Goal: Task Accomplishment & Management: Use online tool/utility

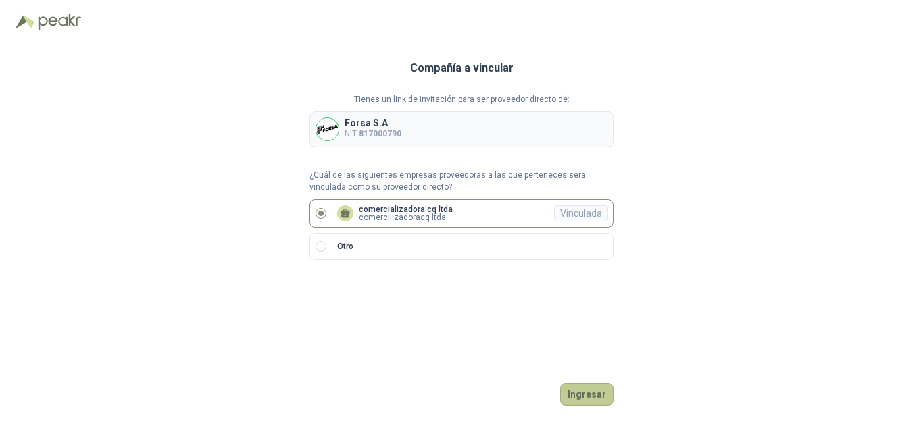
click at [572, 401] on button "Ingresar" at bounding box center [586, 394] width 53 height 23
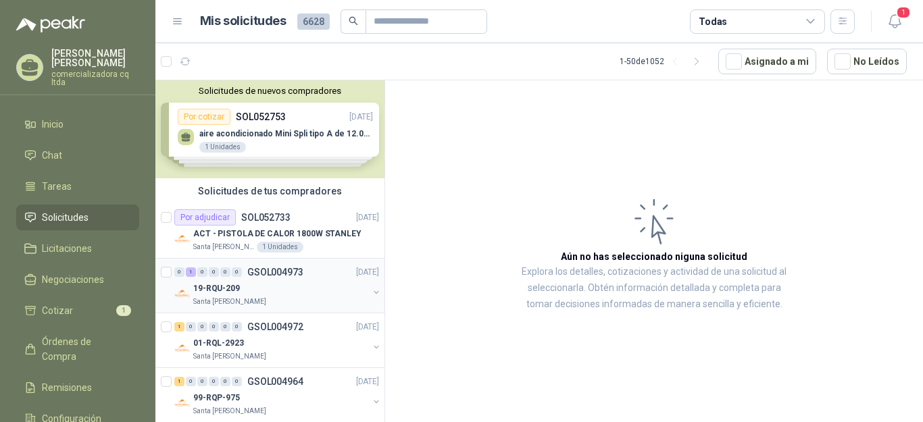
click at [210, 289] on p "19-RQU-209" at bounding box center [216, 289] width 47 height 13
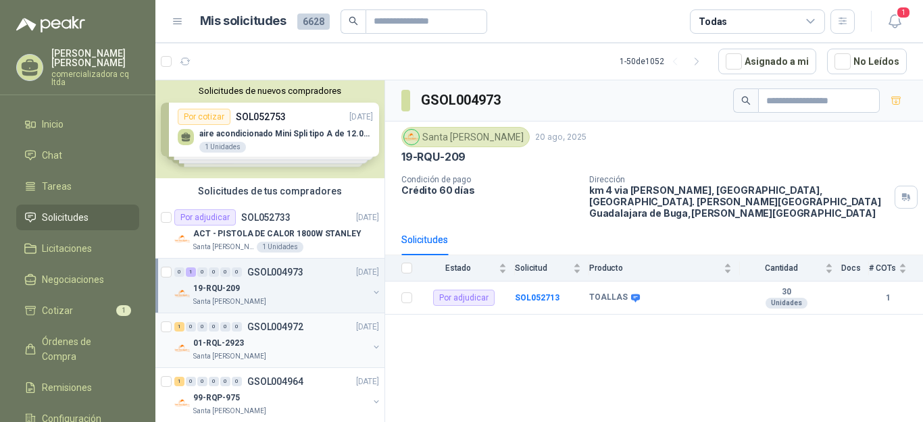
click at [206, 343] on p "01-RQL-2923" at bounding box center [218, 343] width 51 height 13
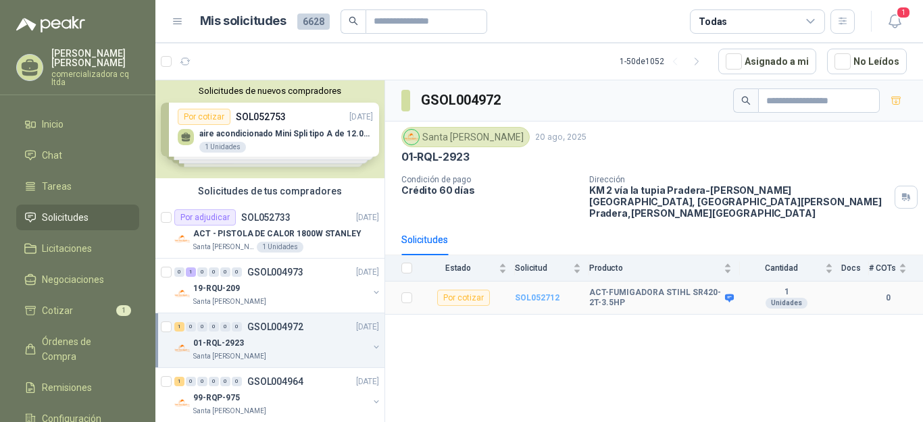
click at [530, 293] on b "SOL052712" at bounding box center [537, 297] width 45 height 9
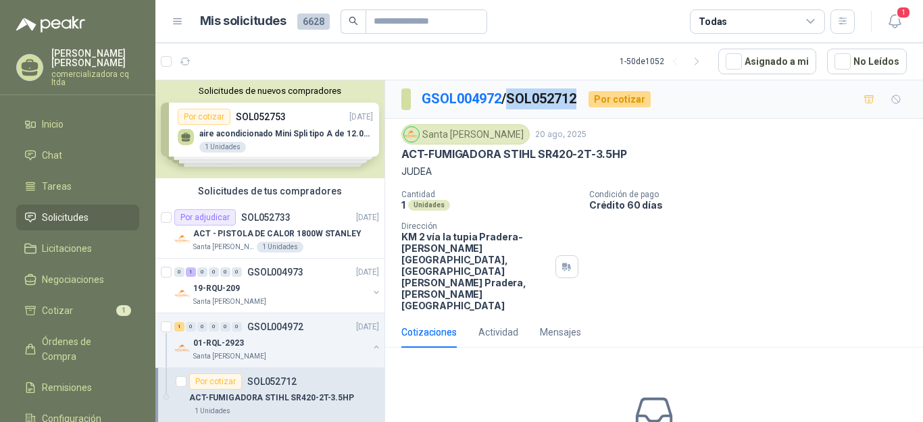
drag, startPoint x: 515, startPoint y: 98, endPoint x: 589, endPoint y: 99, distance: 74.4
click at [589, 99] on div "GSOL004972 / SOL052712 Por cotizar" at bounding box center [526, 100] width 249 height 22
copy p "SOL052712"
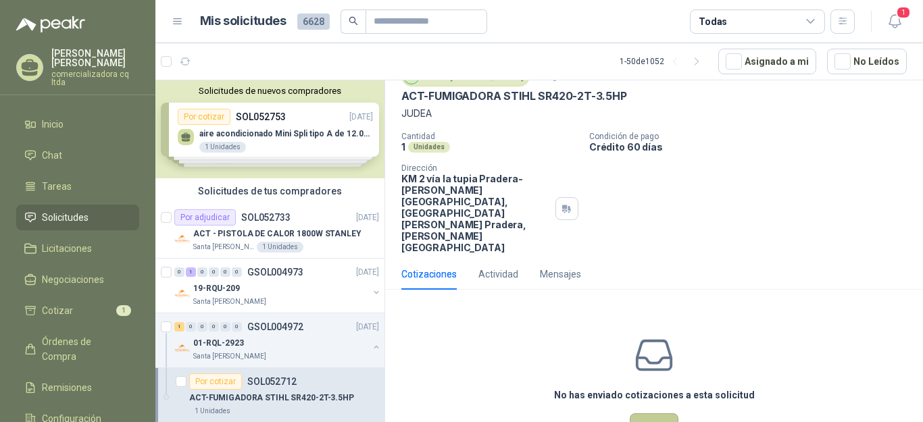
scroll to position [51, 0]
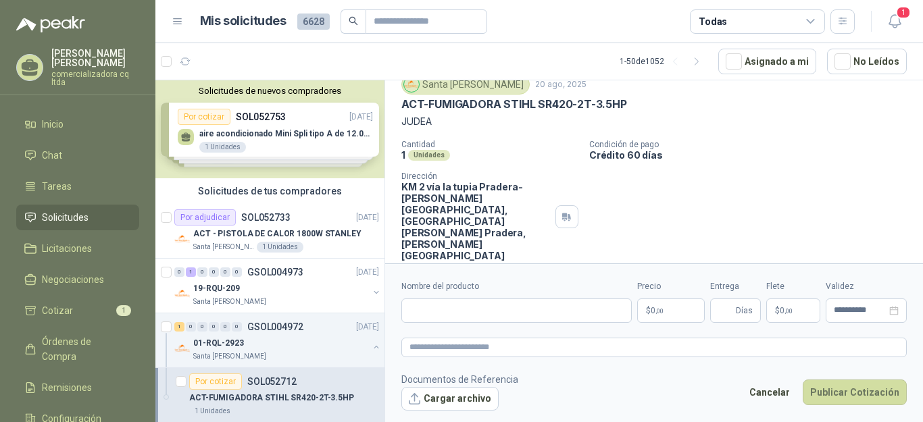
scroll to position [49, 0]
click at [439, 318] on input "Nombre del producto" at bounding box center [517, 311] width 230 height 24
type input "**********"
click at [674, 312] on p "$ 0 ,00" at bounding box center [671, 311] width 68 height 24
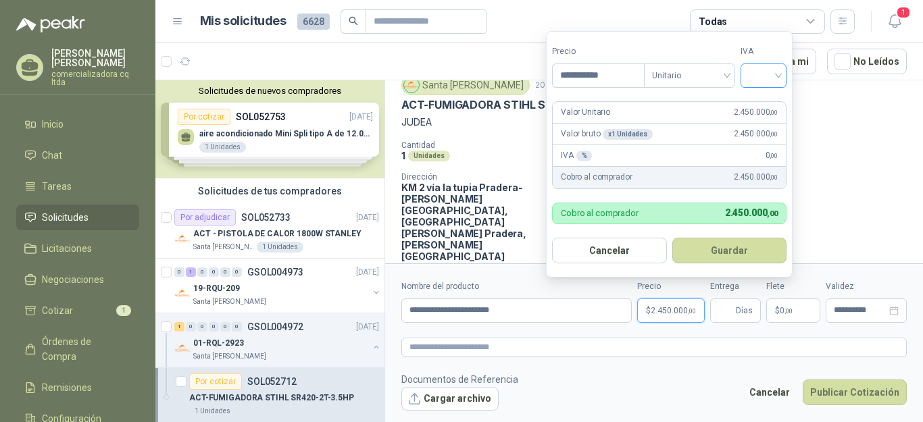
type input "**********"
click at [779, 74] on input "search" at bounding box center [764, 74] width 30 height 20
click at [769, 100] on div "19%" at bounding box center [766, 104] width 25 height 15
click at [732, 239] on button "Guardar" at bounding box center [732, 251] width 116 height 26
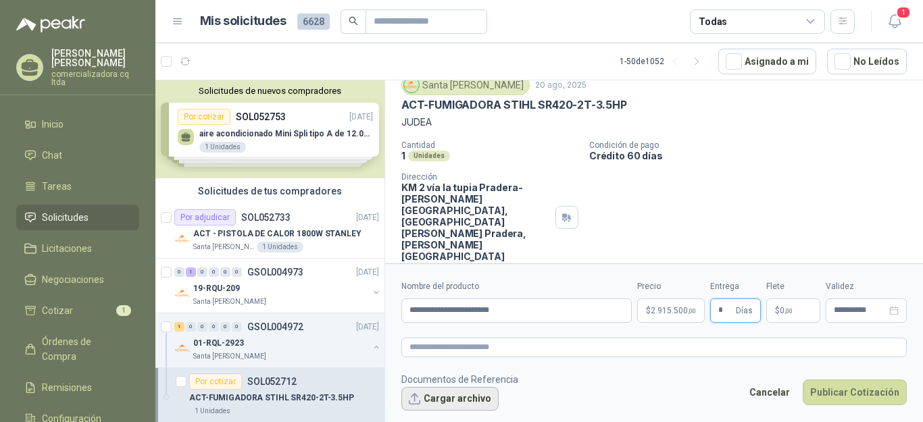
type input "*"
click at [456, 406] on button "Cargar archivo" at bounding box center [450, 399] width 97 height 24
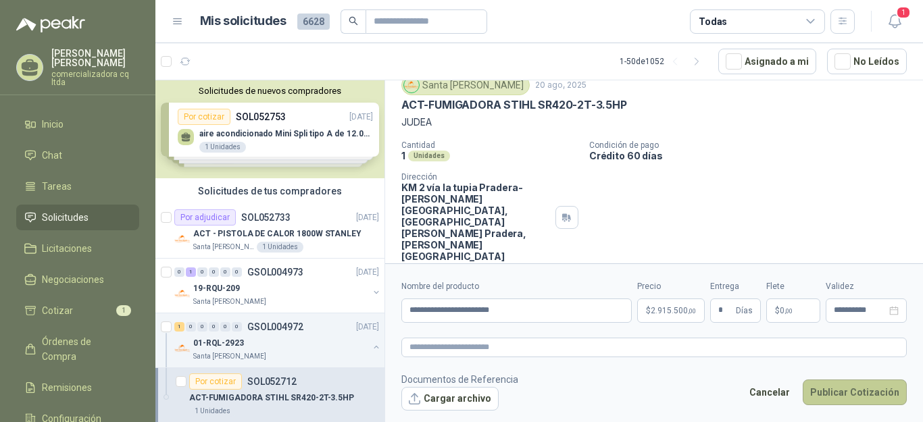
click at [876, 395] on button "Publicar Cotización" at bounding box center [855, 393] width 104 height 26
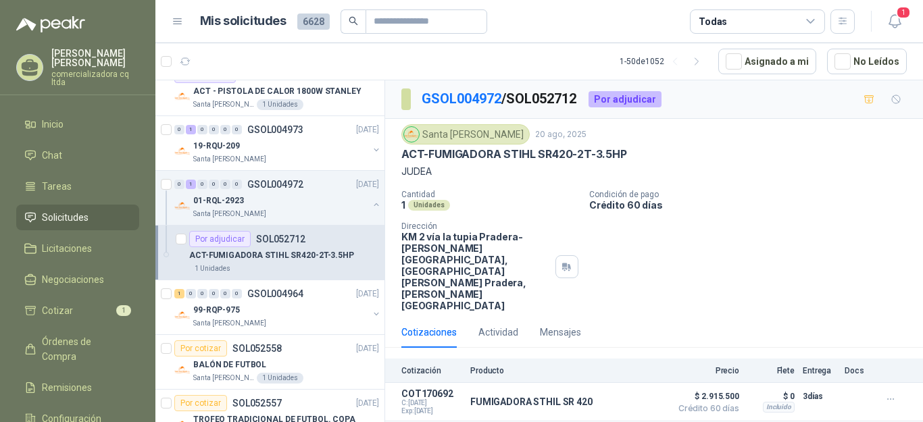
scroll to position [200, 0]
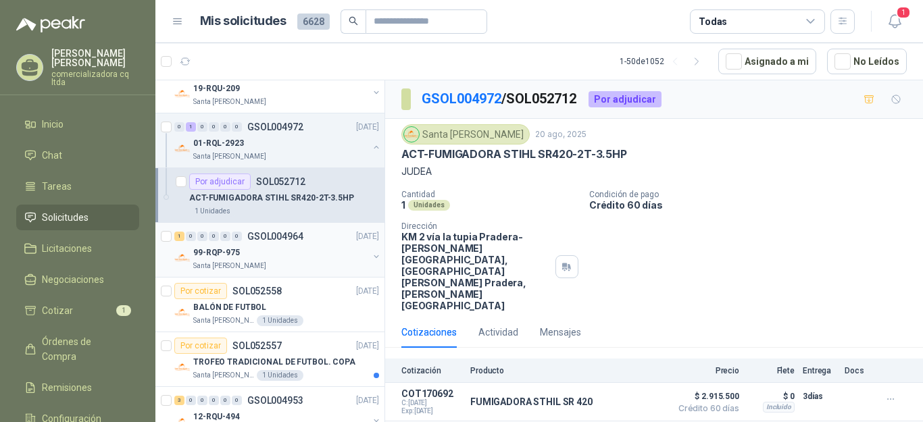
click at [219, 259] on div "99-RQP-975" at bounding box center [280, 253] width 175 height 16
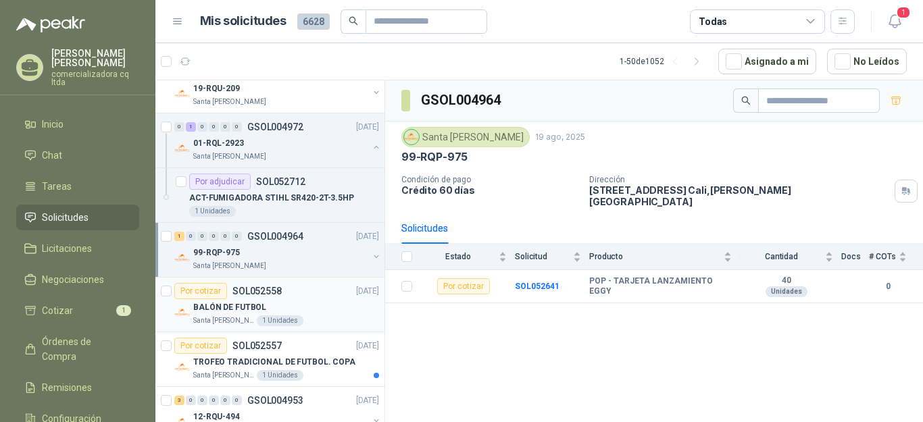
click at [249, 311] on p "BALÓN DE FUTBOL" at bounding box center [229, 307] width 73 height 13
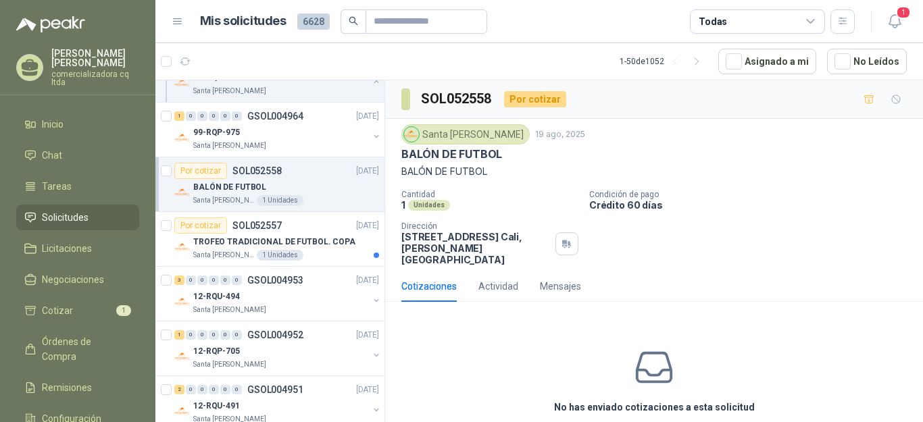
scroll to position [349, 0]
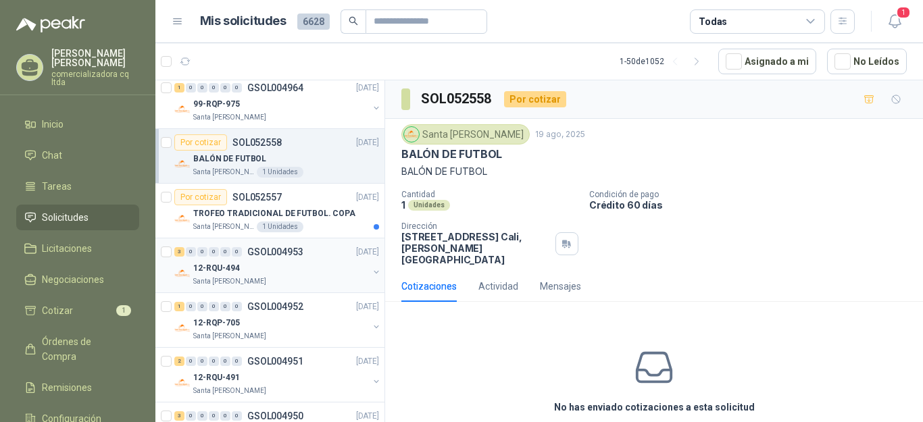
click at [205, 272] on p "12-RQU-494" at bounding box center [216, 268] width 47 height 13
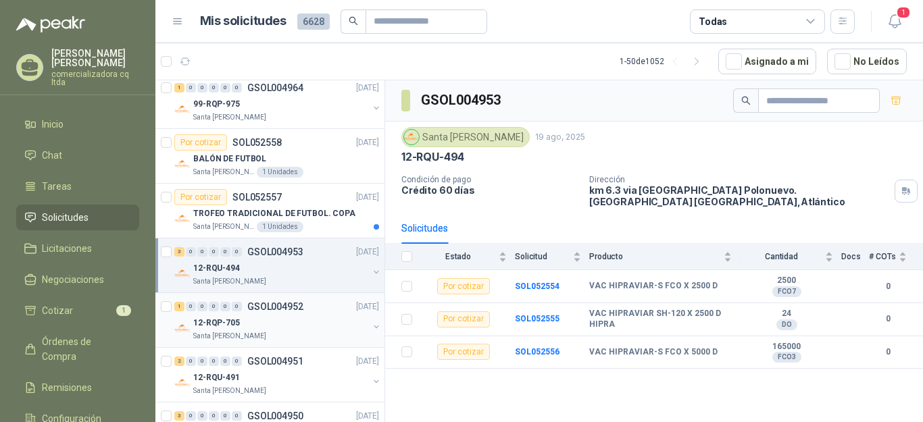
click at [224, 320] on p "12-RQP-705" at bounding box center [216, 323] width 47 height 13
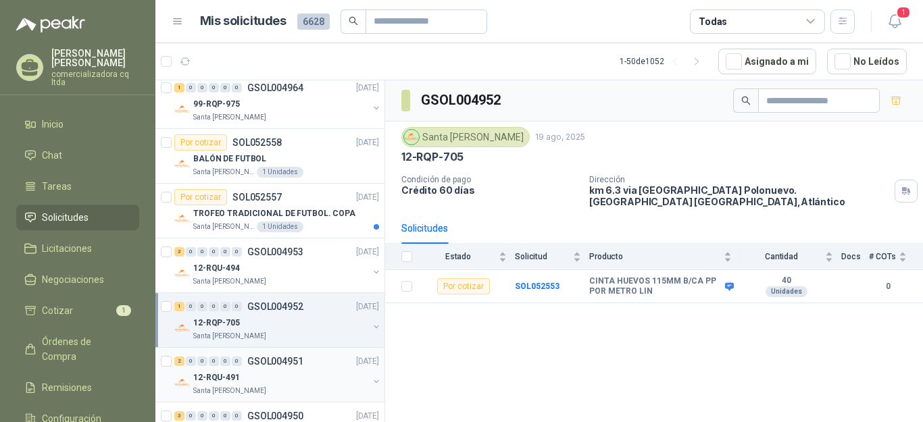
click at [226, 383] on p "12-RQU-491" at bounding box center [216, 378] width 47 height 13
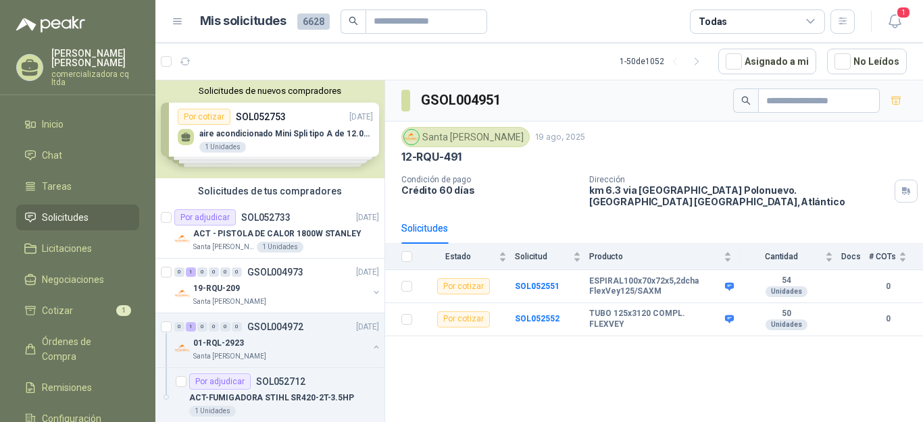
click at [268, 136] on div "Solicitudes de nuevos compradores Por cotizar SOL052753 [DATE] aire acondiciona…" at bounding box center [269, 129] width 229 height 98
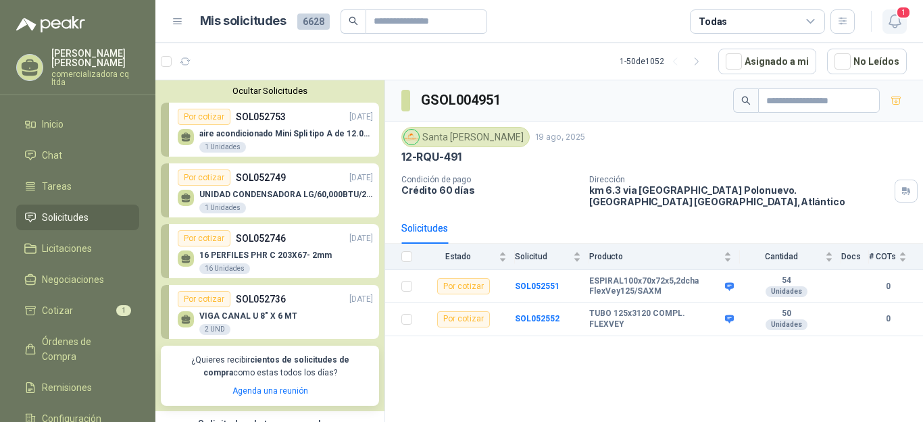
click at [898, 15] on span "1" at bounding box center [903, 12] width 15 height 13
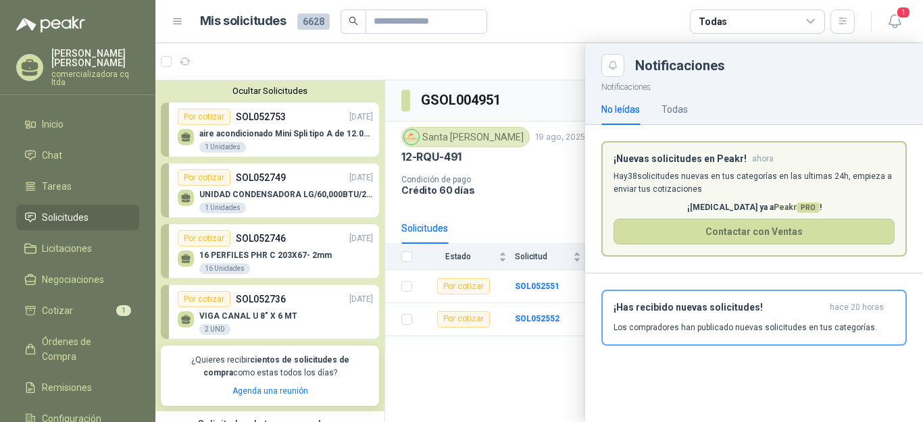
click at [811, 20] on icon at bounding box center [811, 22] width 12 height 12
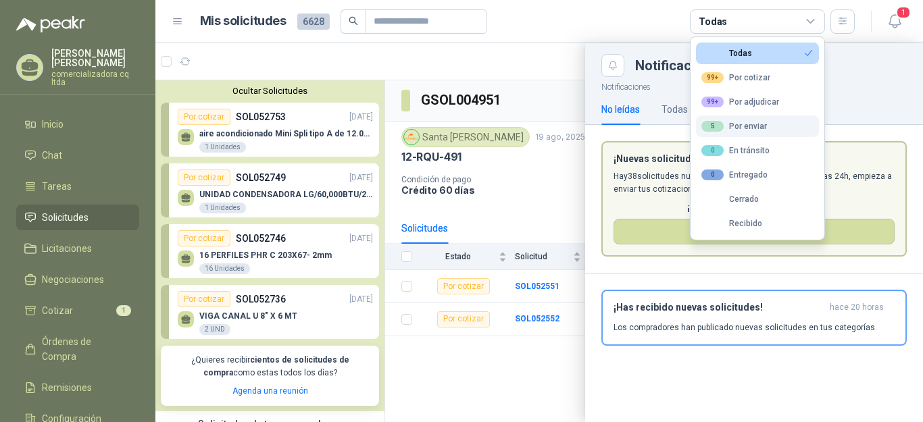
click at [748, 131] on div "5 Por enviar" at bounding box center [735, 126] width 66 height 11
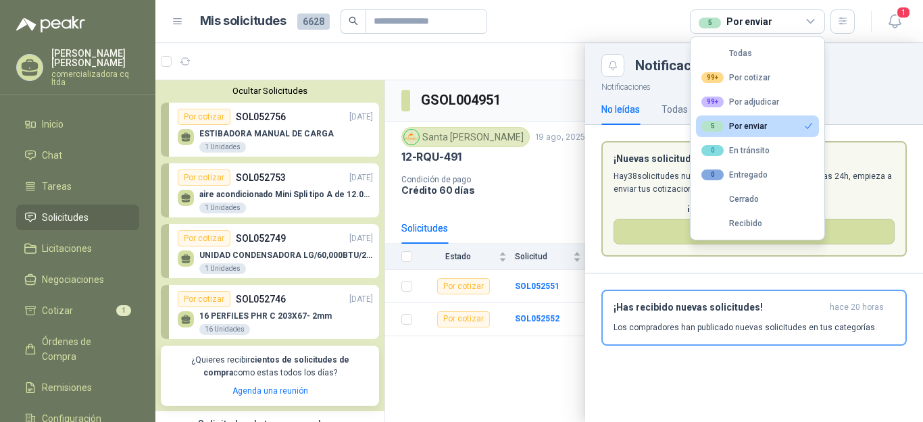
click at [748, 131] on div "5 Por enviar" at bounding box center [735, 126] width 66 height 11
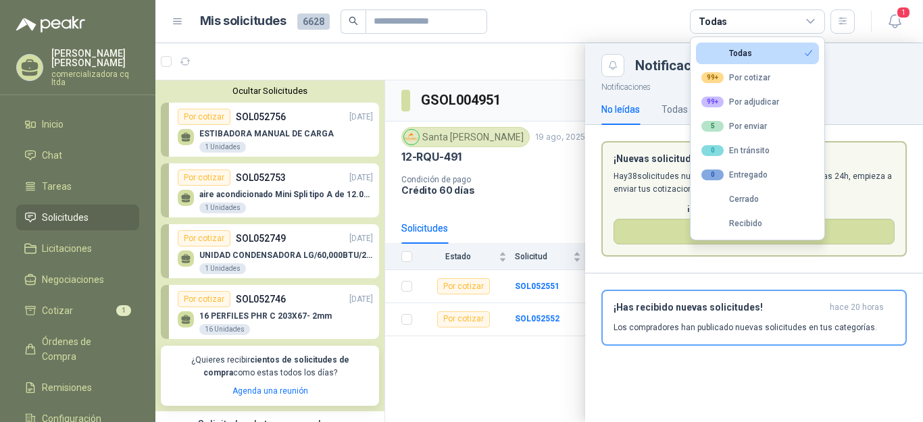
click at [840, 71] on div "Notificaciones" at bounding box center [771, 66] width 272 height 14
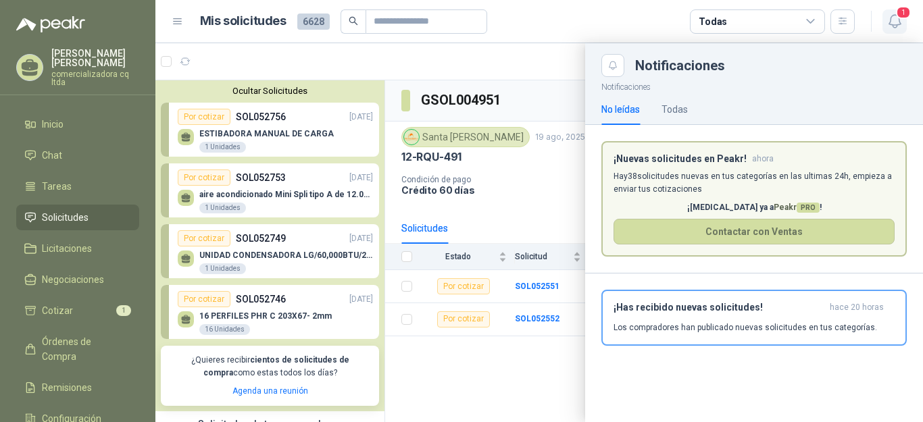
click at [896, 13] on span "1" at bounding box center [903, 12] width 15 height 13
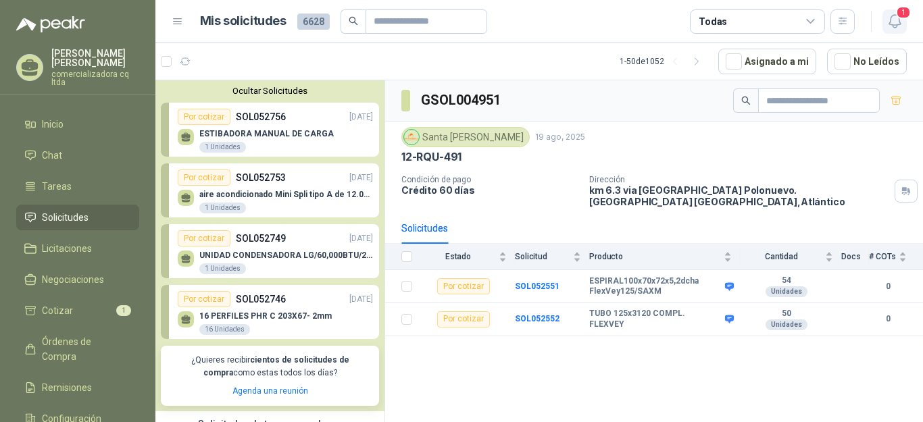
click at [896, 13] on span "1" at bounding box center [903, 12] width 15 height 13
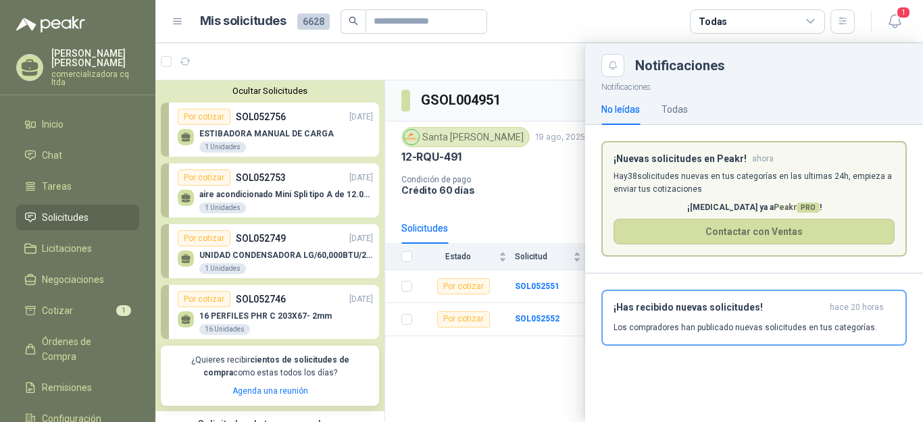
drag, startPoint x: 378, startPoint y: 110, endPoint x: 378, endPoint y: 137, distance: 27.7
click at [378, 139] on div at bounding box center [539, 232] width 768 height 379
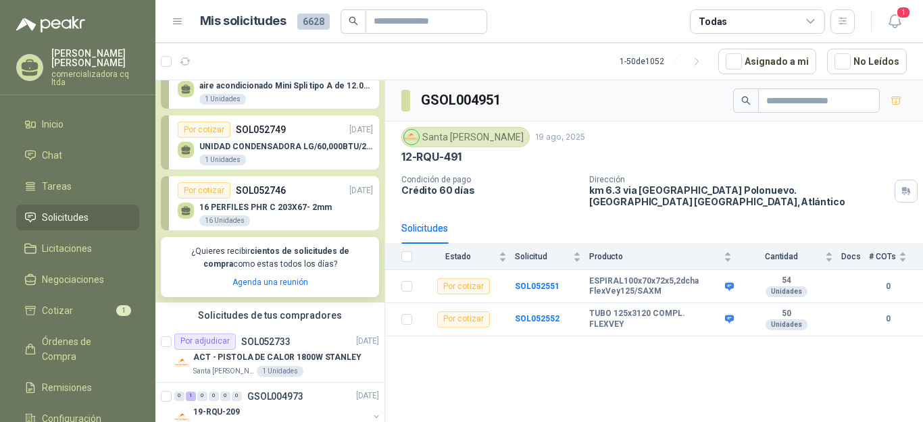
scroll to position [176, 0]
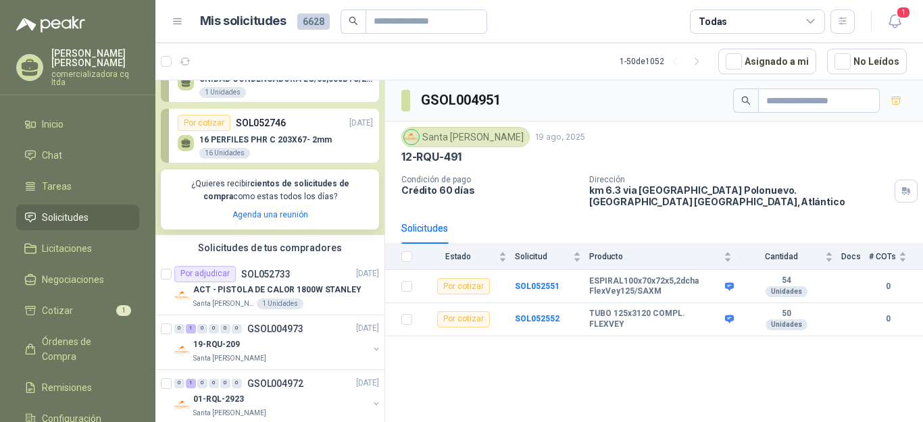
click at [260, 211] on div "¿Quieres recibir cientos de solicitudes de compra como estas todos los días? Ag…" at bounding box center [270, 200] width 218 height 60
click at [256, 220] on link "Agenda una reunión" at bounding box center [271, 214] width 76 height 9
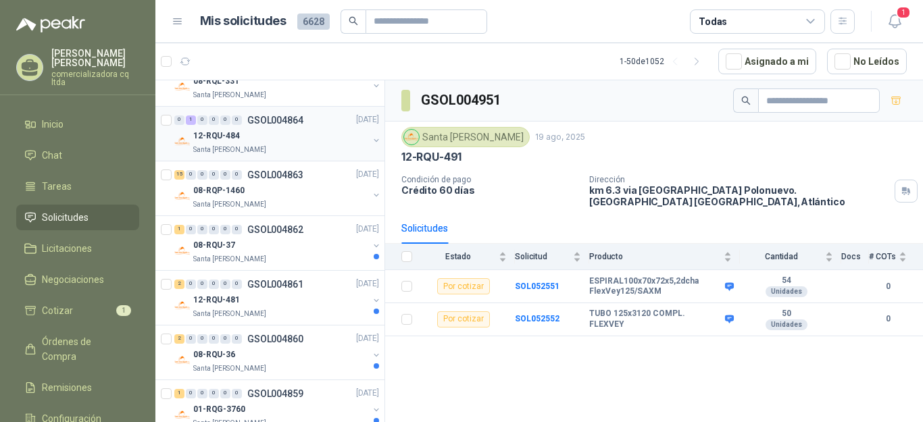
scroll to position [2502, 0]
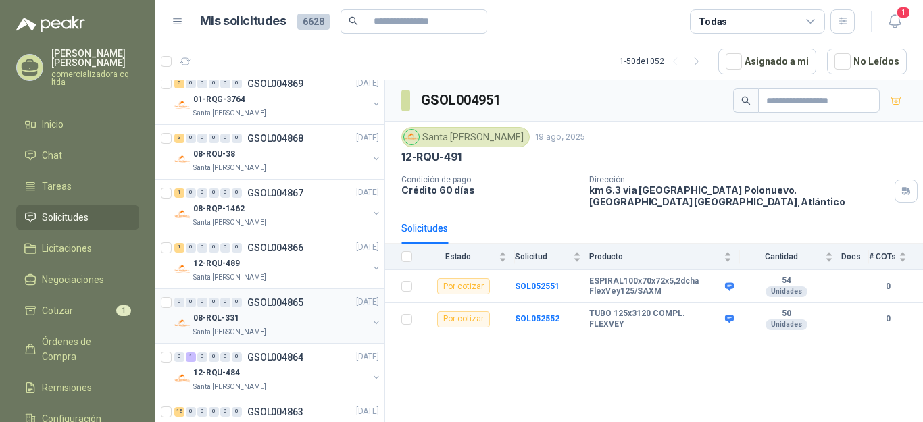
click at [219, 320] on p "08-RQL-331" at bounding box center [216, 318] width 46 height 13
